Goal: Information Seeking & Learning: Learn about a topic

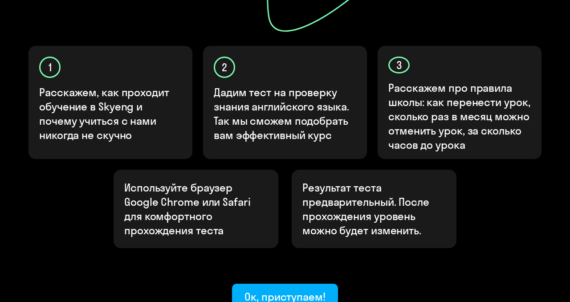
scroll to position [341, 0]
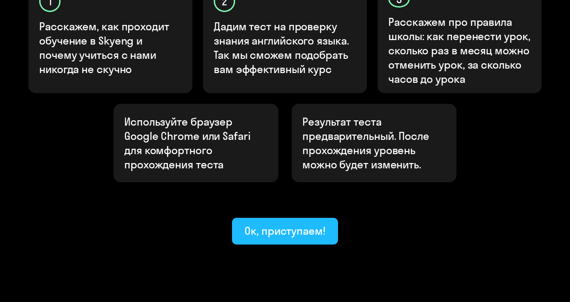
click at [263, 224] on div "Ок, приступаем!" at bounding box center [285, 231] width 81 height 14
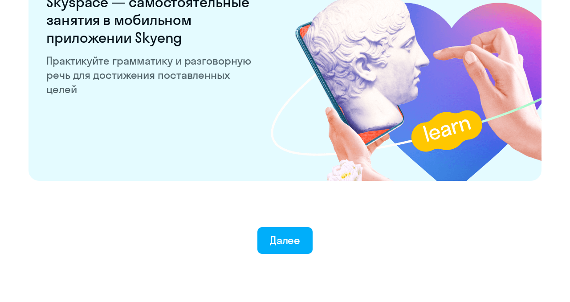
scroll to position [1762, 0]
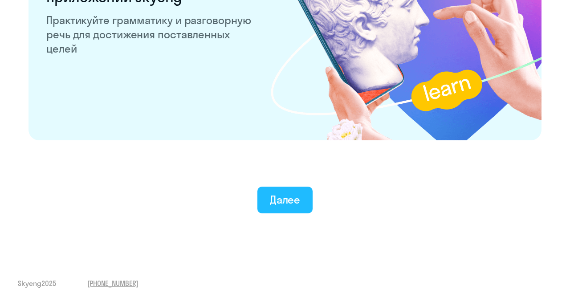
click at [269, 209] on button "Далее" at bounding box center [285, 200] width 56 height 27
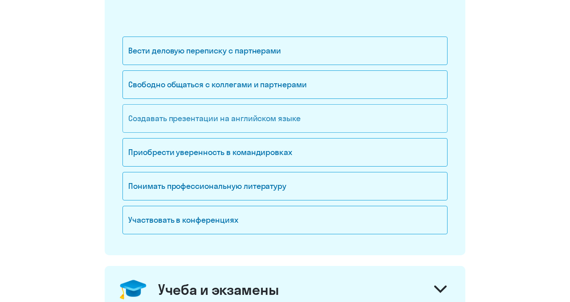
scroll to position [156, 0]
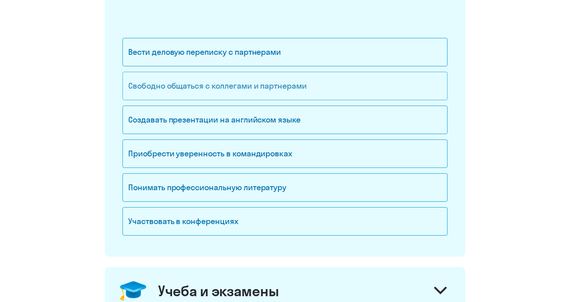
click at [247, 82] on div "Свободно общаться с коллегами и партнерами" at bounding box center [284, 86] width 325 height 29
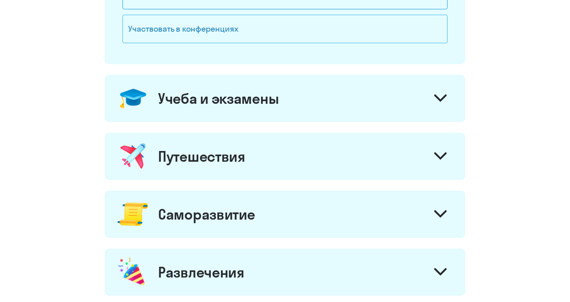
scroll to position [353, 0]
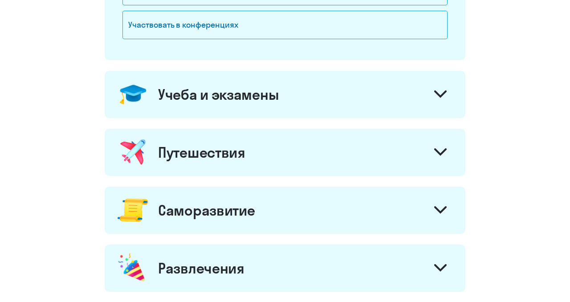
click at [445, 101] on div at bounding box center [440, 95] width 21 height 21
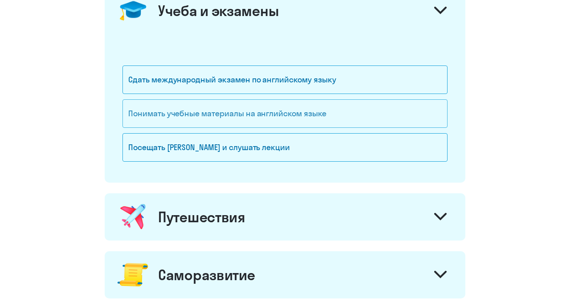
click at [286, 104] on div "Понимать учебные материалы на английском языке" at bounding box center [284, 113] width 325 height 29
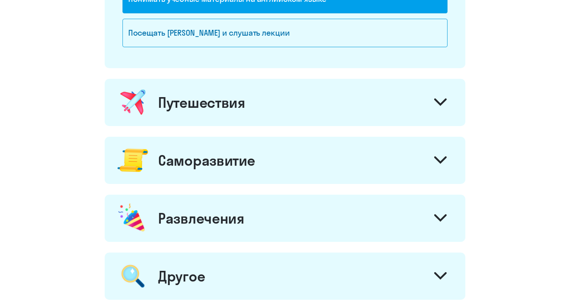
scroll to position [557, 0]
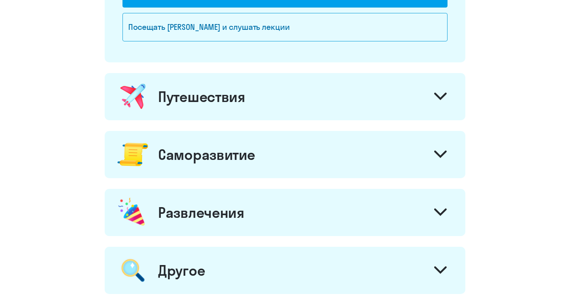
click at [378, 99] on div "Путешествия" at bounding box center [285, 96] width 361 height 47
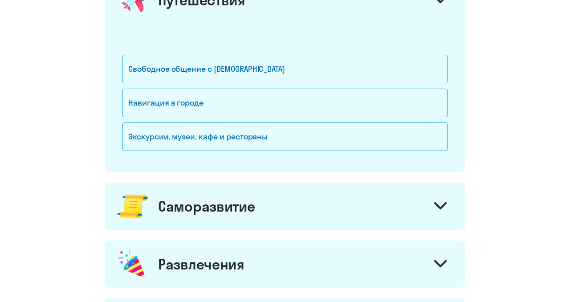
scroll to position [653, 0]
click at [263, 64] on div "Свободное общение с [DEMOGRAPHIC_DATA]" at bounding box center [284, 69] width 325 height 29
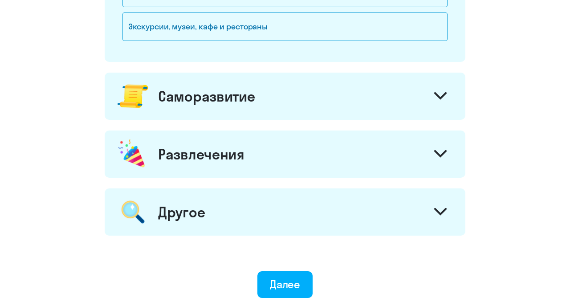
click at [266, 80] on div "Саморазвитие" at bounding box center [285, 96] width 361 height 47
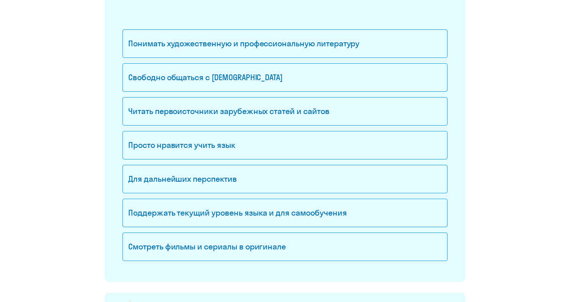
scroll to position [888, 0]
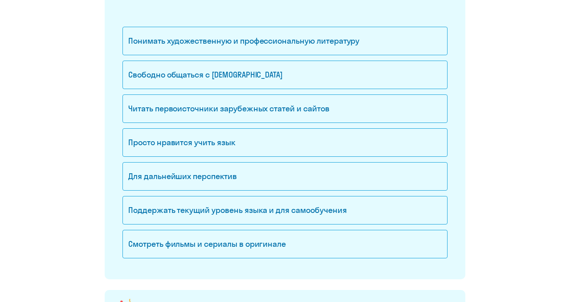
click at [266, 81] on div "Свободно общаться с [DEMOGRAPHIC_DATA]" at bounding box center [284, 75] width 325 height 29
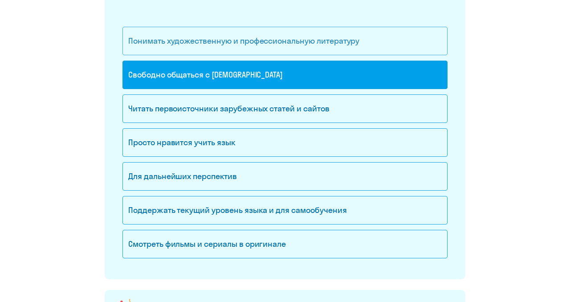
click at [249, 33] on div "Понимать художественную и профессиональную литературу" at bounding box center [284, 41] width 325 height 29
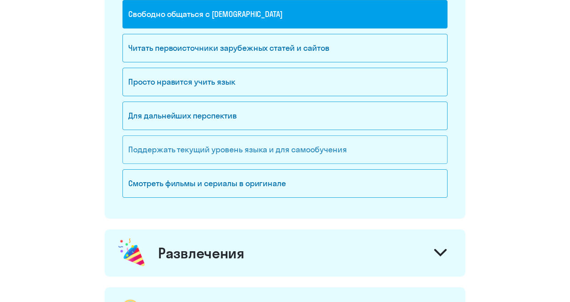
click at [208, 148] on div "Поддержать текущий уровень языка и для cамообучения" at bounding box center [284, 149] width 325 height 29
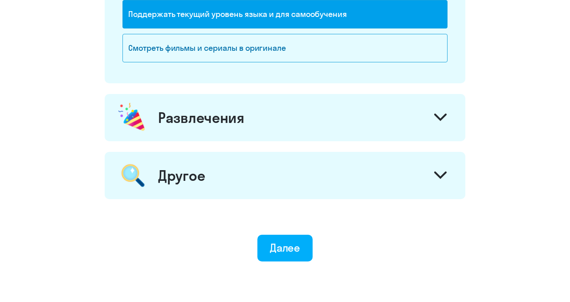
scroll to position [1088, 0]
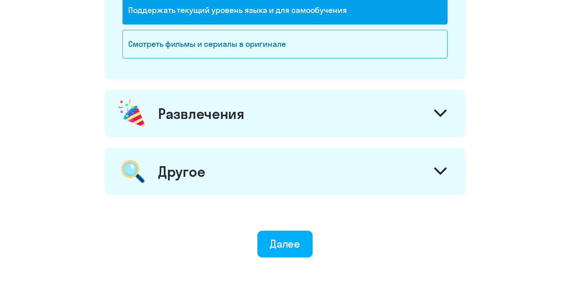
click at [205, 105] on div "Развлечения" at bounding box center [201, 114] width 86 height 18
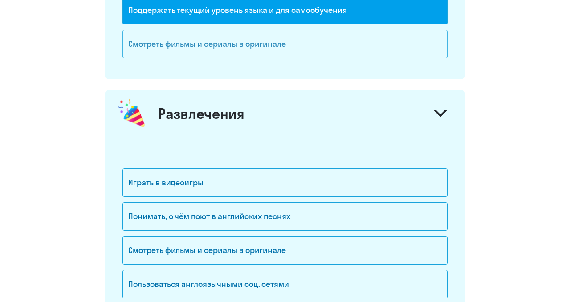
click at [233, 45] on div "Смотреть фильмы и сериалы в оригинале" at bounding box center [284, 44] width 325 height 29
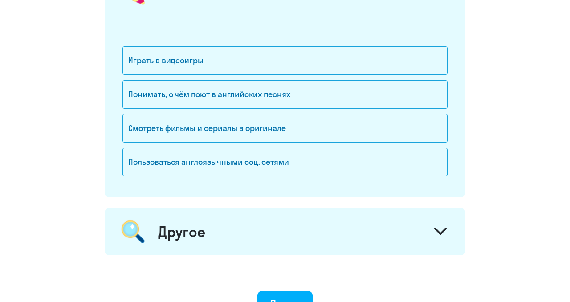
scroll to position [1212, 0]
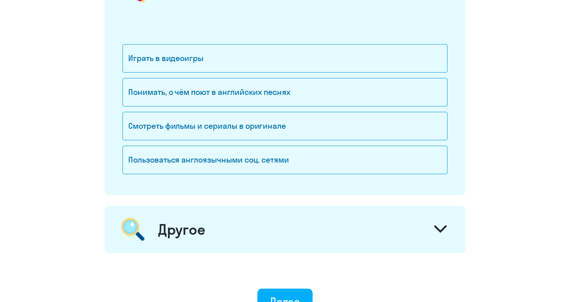
click at [218, 89] on div "Понимать, о чём поют в английских песнях" at bounding box center [284, 92] width 325 height 29
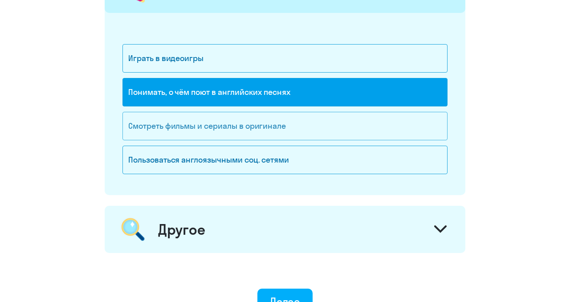
click at [212, 122] on div "Смотреть фильмы и сериалы в оригинале" at bounding box center [284, 126] width 325 height 29
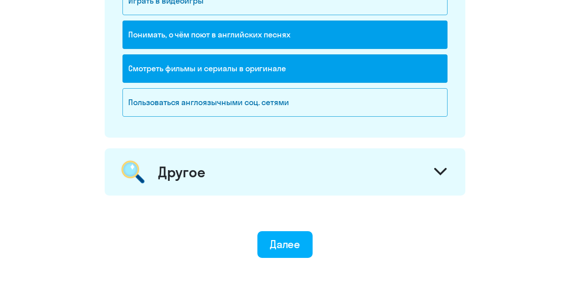
click at [214, 155] on div "Другое" at bounding box center [285, 171] width 361 height 47
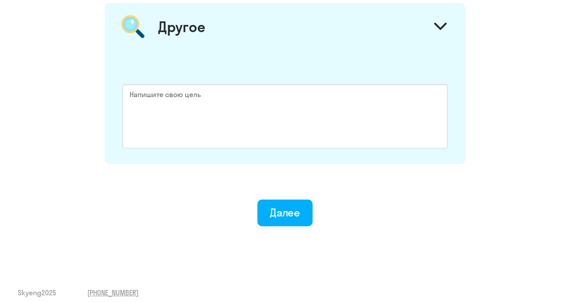
scroll to position [1416, 0]
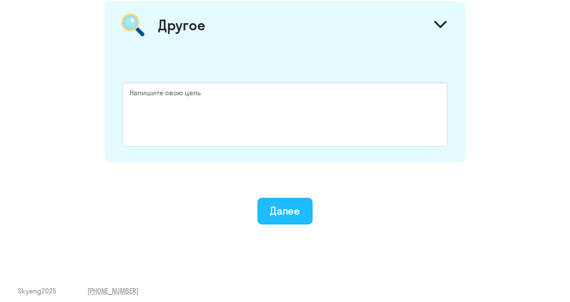
click at [288, 211] on div "Далее" at bounding box center [285, 211] width 31 height 14
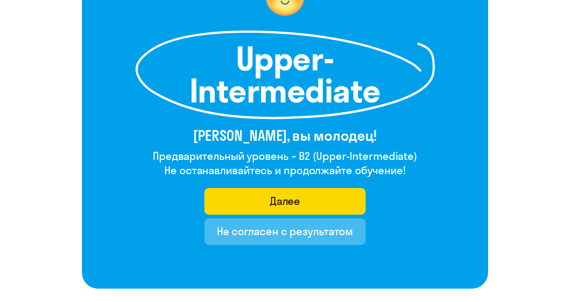
scroll to position [110, 0]
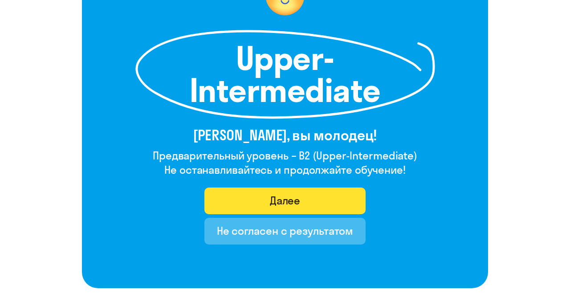
click at [291, 203] on div "Далее" at bounding box center [285, 200] width 31 height 14
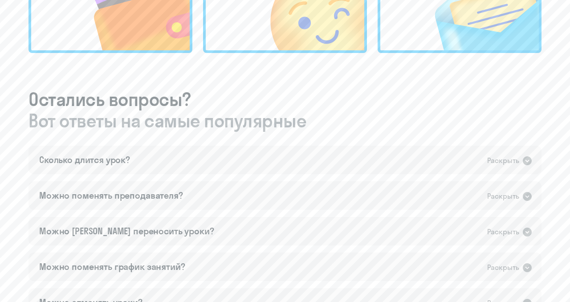
scroll to position [420, 0]
